Goal: Information Seeking & Learning: Learn about a topic

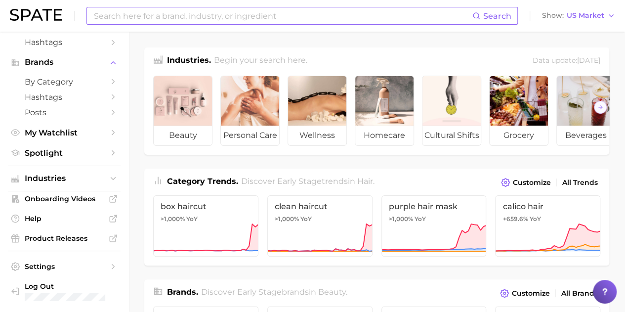
click at [176, 13] on input at bounding box center [283, 15] width 380 height 17
type input "pudding"
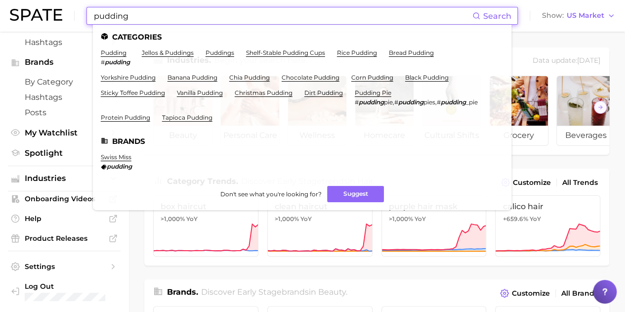
drag, startPoint x: 165, startPoint y: 13, endPoint x: 90, endPoint y: 14, distance: 74.6
click at [93, 14] on input "pudding" at bounding box center [283, 15] width 380 height 17
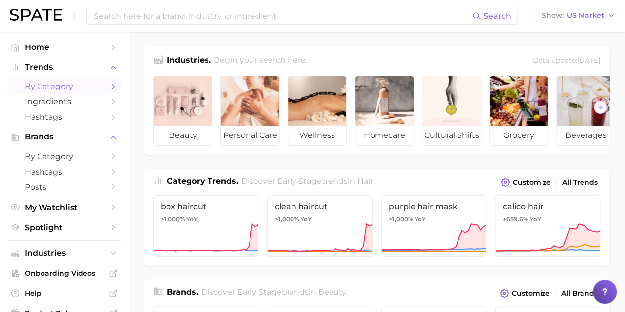
click at [73, 90] on span "by Category" at bounding box center [64, 86] width 79 height 9
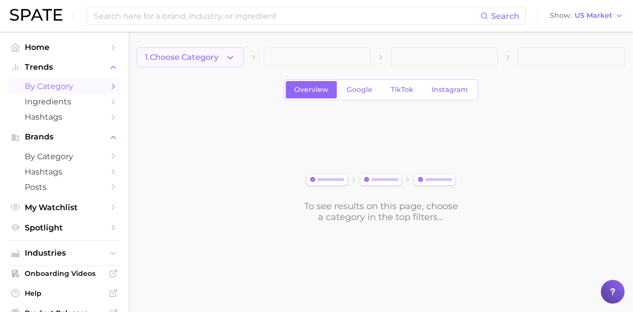
click at [230, 58] on icon "button" at bounding box center [230, 57] width 10 height 10
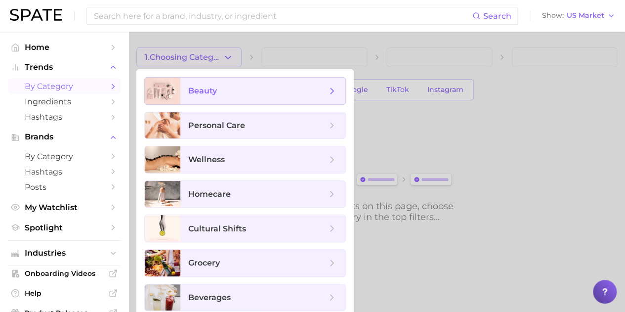
click at [228, 79] on ul "beauty personal care wellness homecare cultural shifts grocery beverages culina…" at bounding box center [244, 228] width 217 height 318
click at [228, 91] on span "beauty" at bounding box center [257, 91] width 138 height 11
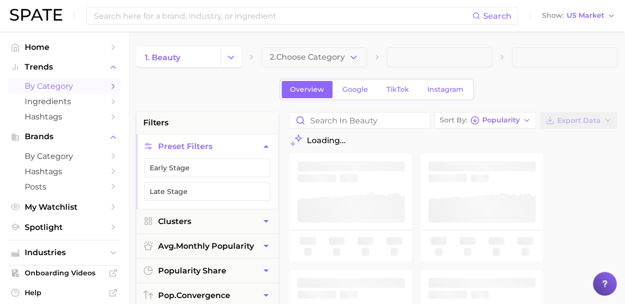
click at [319, 60] on span "2. Choose Category" at bounding box center [307, 57] width 75 height 9
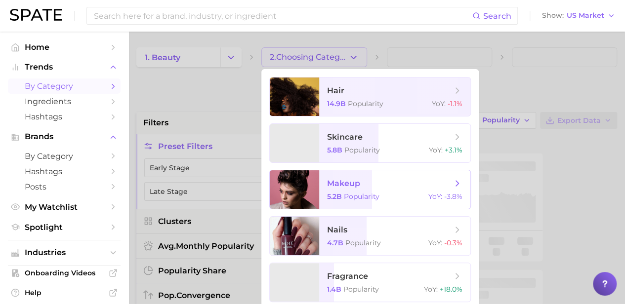
click at [348, 183] on span "makeup" at bounding box center [343, 183] width 33 height 9
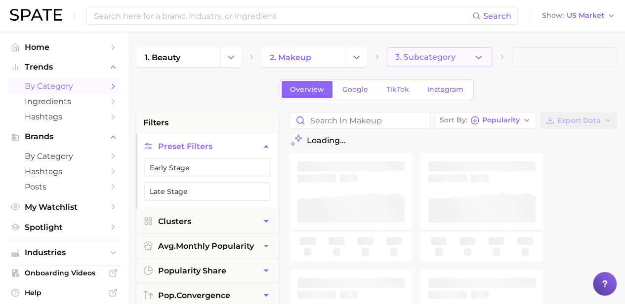
click at [424, 56] on span "3. Subcategory" at bounding box center [425, 57] width 60 height 9
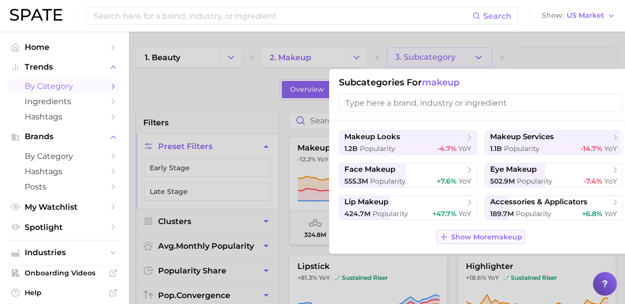
click at [493, 231] on button "Show More makeup" at bounding box center [481, 237] width 88 height 14
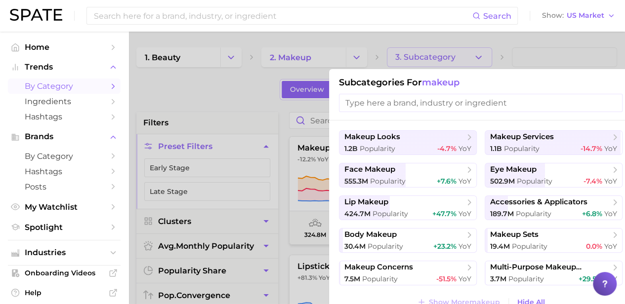
click at [521, 39] on div at bounding box center [312, 152] width 625 height 304
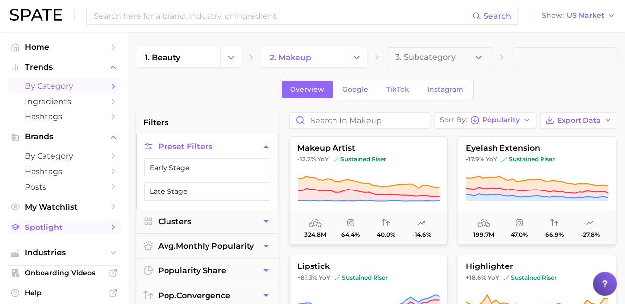
click at [69, 230] on span "Spotlight" at bounding box center [64, 227] width 79 height 9
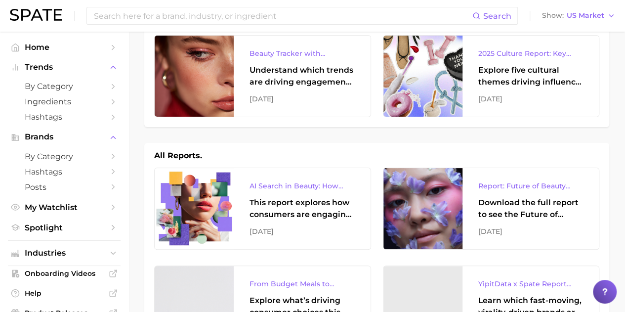
scroll to position [99, 0]
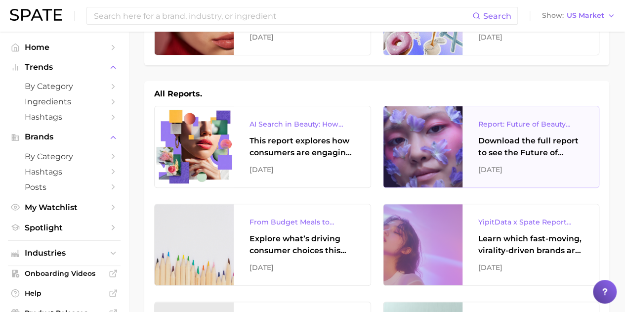
click at [507, 123] on div "Report: Future of Beauty Webinar" at bounding box center [530, 124] width 105 height 12
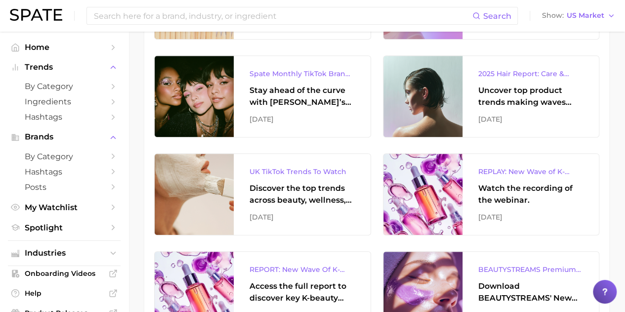
scroll to position [346, 0]
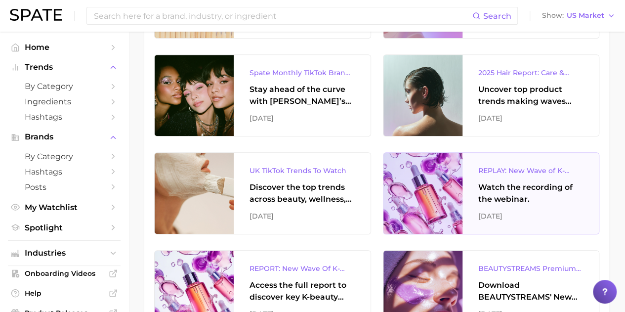
click at [501, 170] on div "REPLAY: New Wave of K-Beauty" at bounding box center [530, 171] width 105 height 12
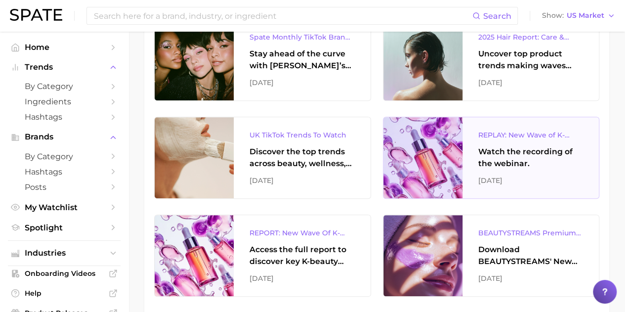
scroll to position [395, 0]
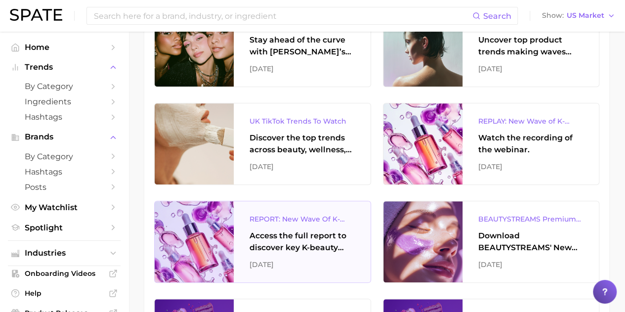
click at [334, 223] on div "REPORT: New Wave Of K-Beauty: [GEOGRAPHIC_DATA]’s Trending Innovations In Skinc…" at bounding box center [302, 219] width 105 height 12
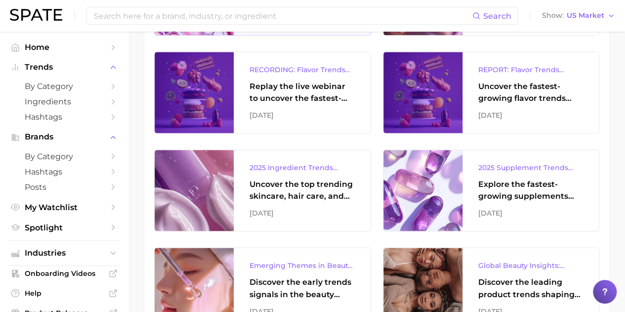
scroll to position [741, 0]
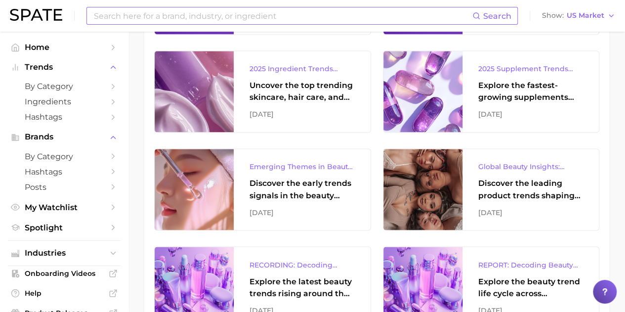
click at [137, 19] on input at bounding box center [283, 15] width 380 height 17
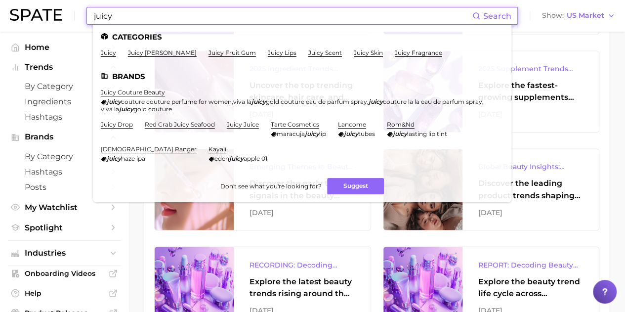
type input "juicy"
click at [104, 57] on ul "juicy juicy [PERSON_NAME] juicy fruit gum juicy lips juicy scent juicy skin jui…" at bounding box center [302, 56] width 403 height 15
click at [107, 52] on link "juicy" at bounding box center [108, 52] width 15 height 7
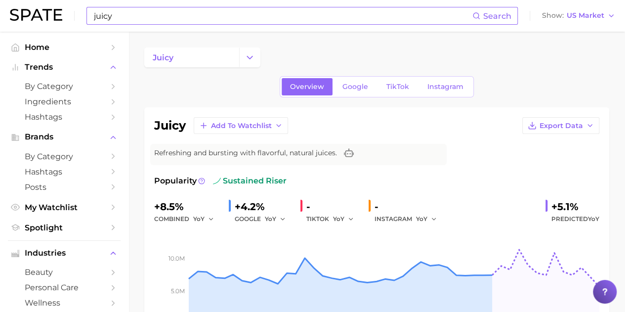
click at [117, 15] on input "juicy" at bounding box center [283, 15] width 380 height 17
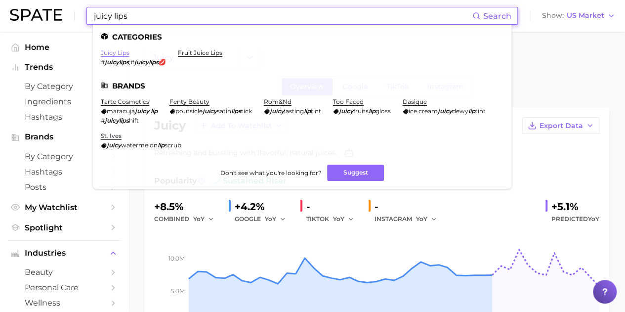
type input "juicy lips"
click at [105, 54] on link "juicy lips" at bounding box center [115, 52] width 29 height 7
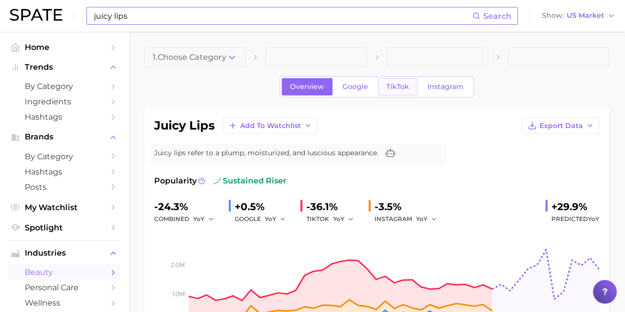
click at [388, 89] on span "TikTok" at bounding box center [398, 87] width 23 height 8
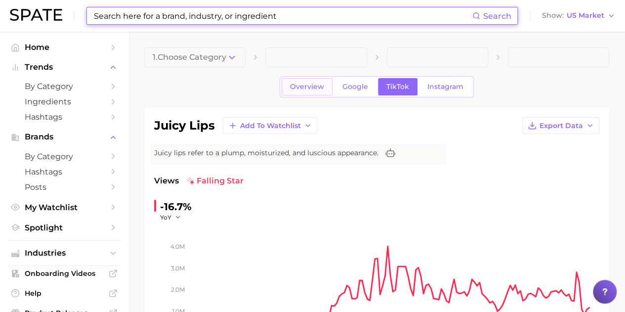
click at [308, 86] on span "Overview" at bounding box center [307, 87] width 34 height 8
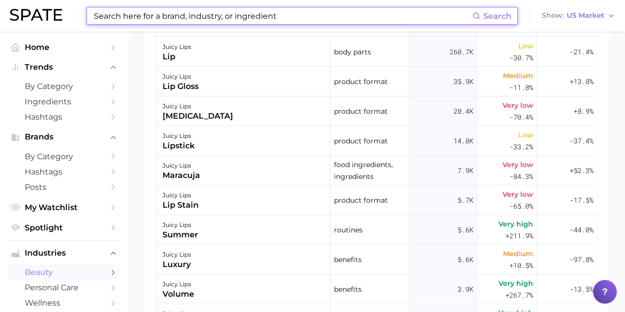
click at [261, 13] on input at bounding box center [283, 15] width 380 height 17
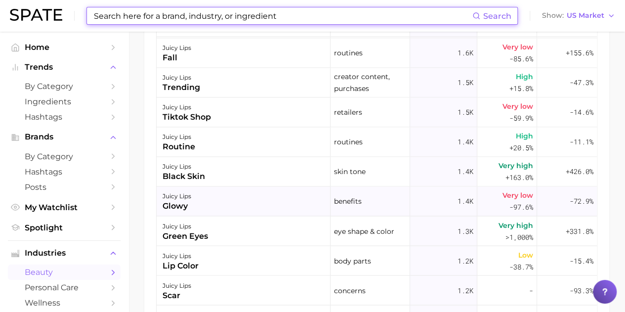
scroll to position [741, 0]
